Goal: Task Accomplishment & Management: Complete application form

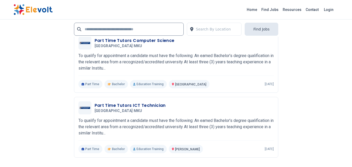
scroll to position [1171, 0]
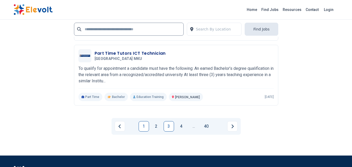
click at [144, 128] on link "1" at bounding box center [143, 126] width 10 height 10
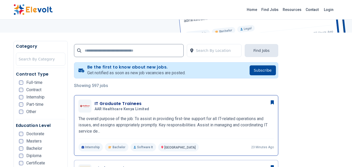
scroll to position [104, 0]
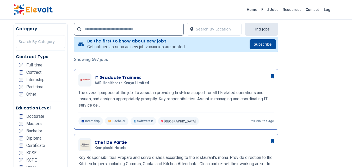
click at [173, 85] on div "IT Graduate Trainees AAR Healthcare Kenya Limited 09/17/2025 10/17/2025" at bounding box center [175, 79] width 195 height 13
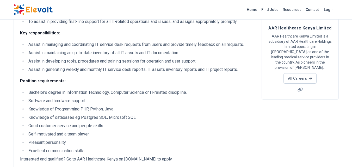
scroll to position [78, 0]
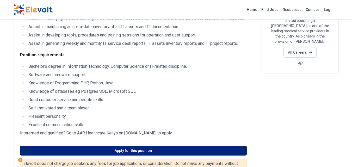
click at [136, 150] on link "Apply for this position" at bounding box center [133, 150] width 226 height 10
